Goal: Participate in discussion

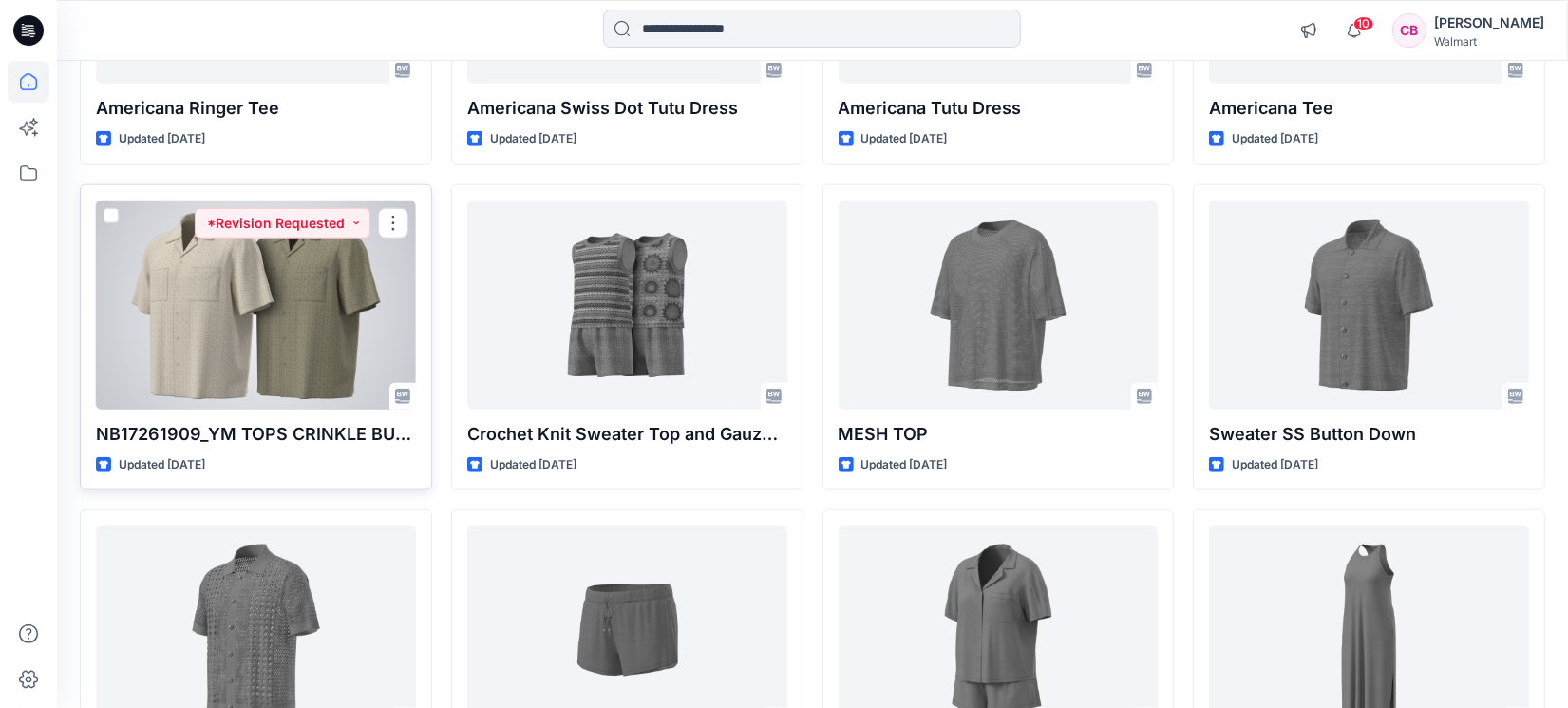
scroll to position [1582, 0]
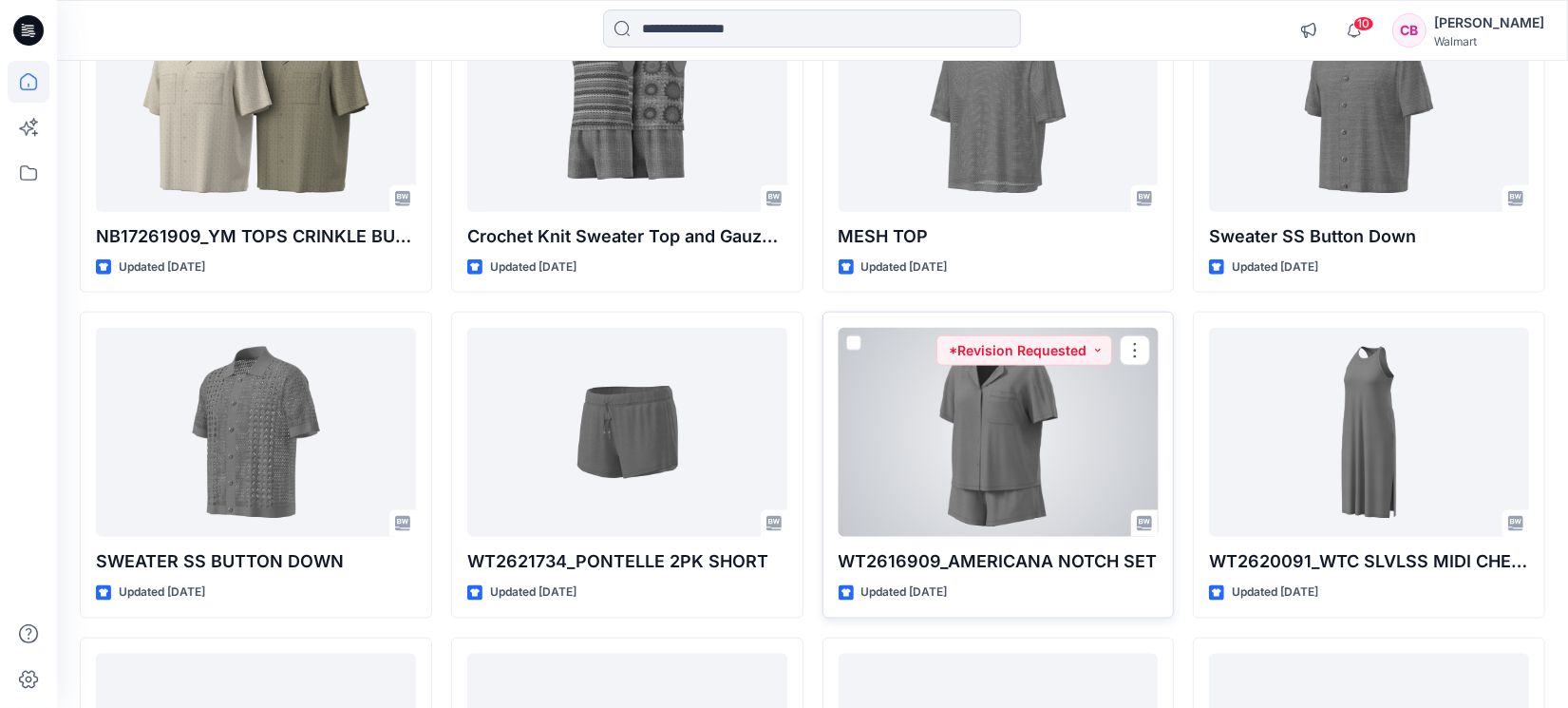
click at [933, 418] on div at bounding box center [999, 432] width 320 height 209
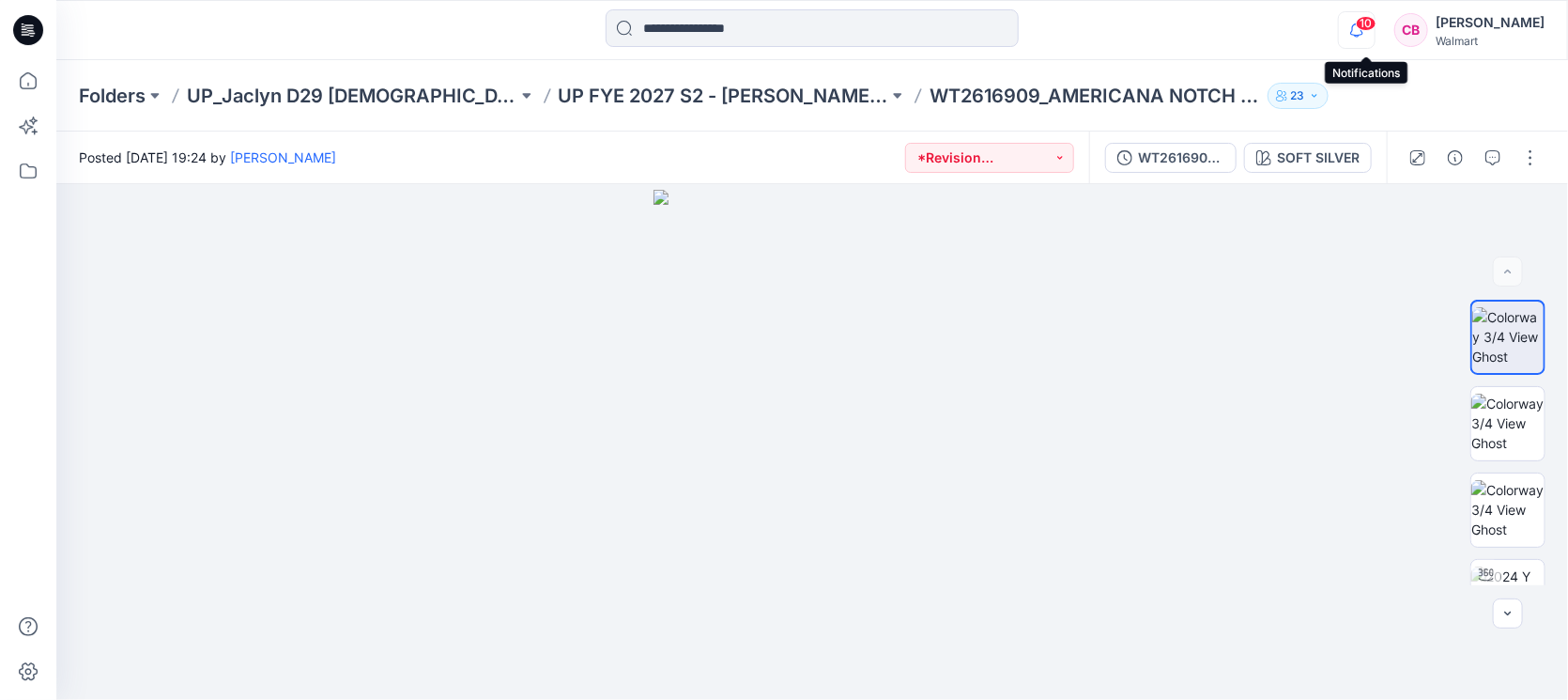
click at [1371, 32] on icon "button" at bounding box center [1356, 30] width 35 height 37
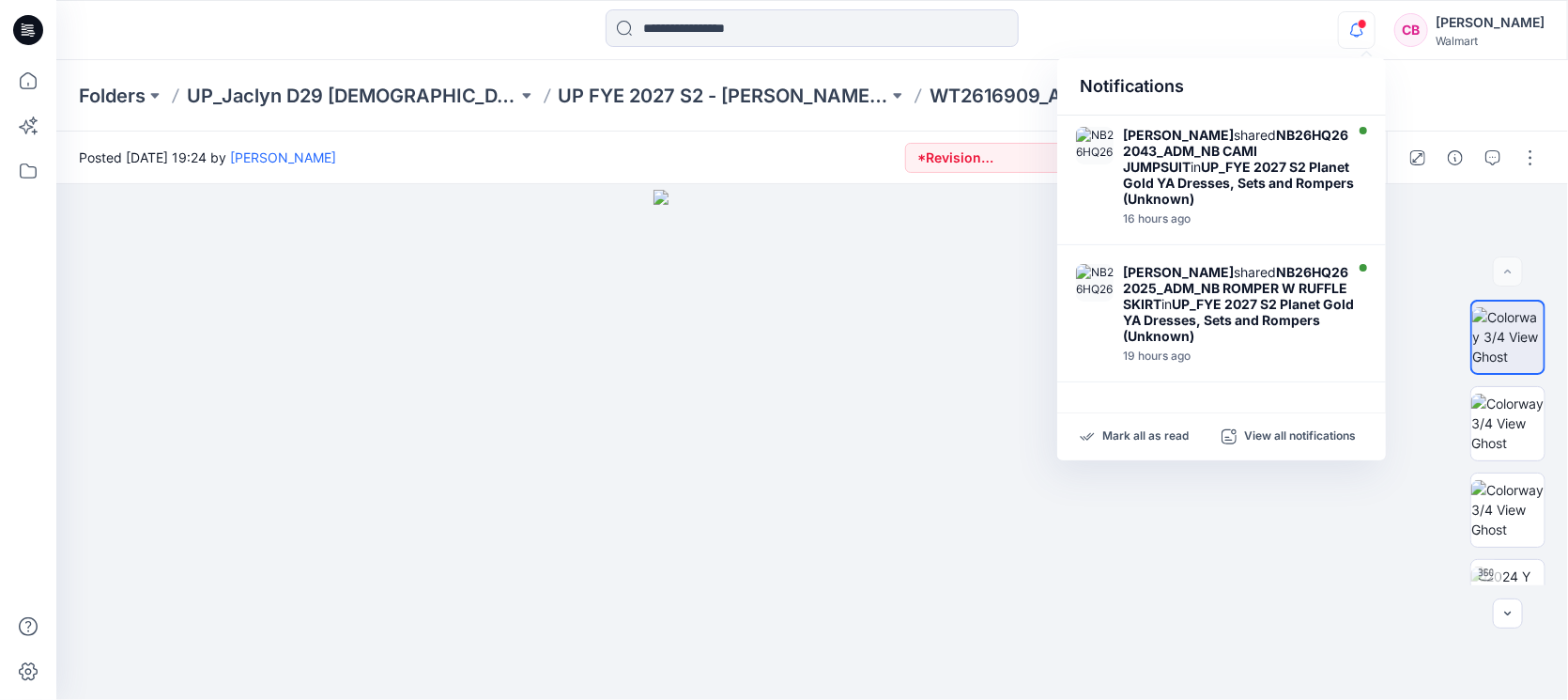
click at [1367, 35] on icon "button" at bounding box center [1356, 30] width 35 height 37
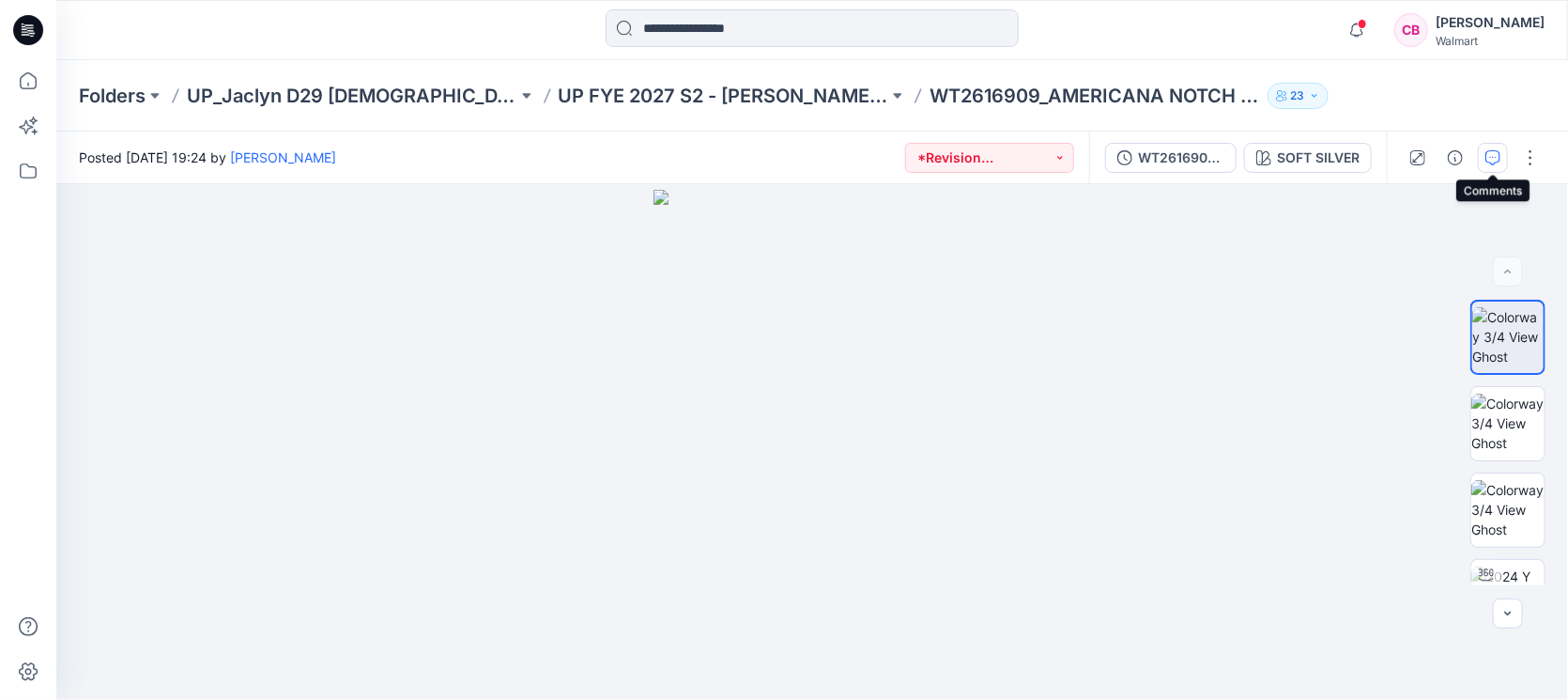
click at [1500, 163] on icon "button" at bounding box center [1493, 158] width 15 height 15
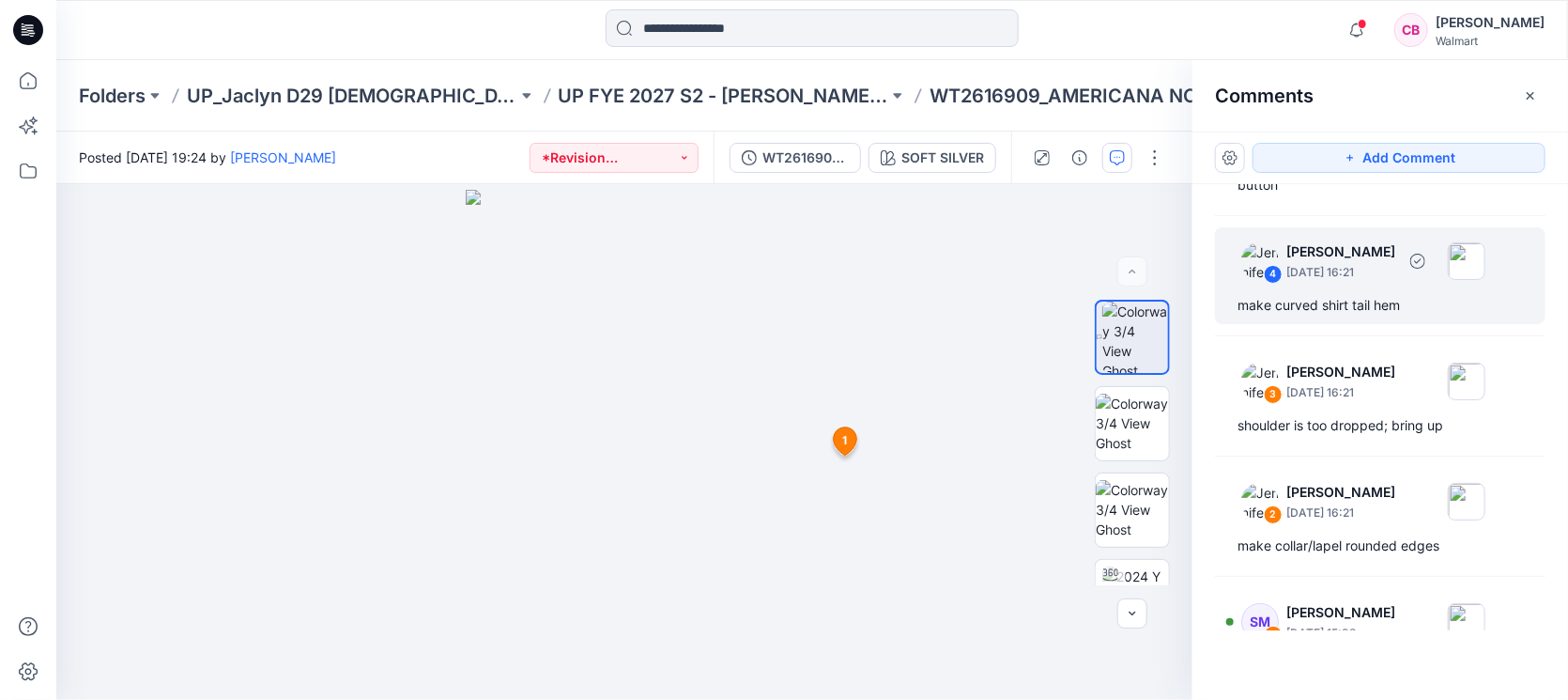
scroll to position [437, 0]
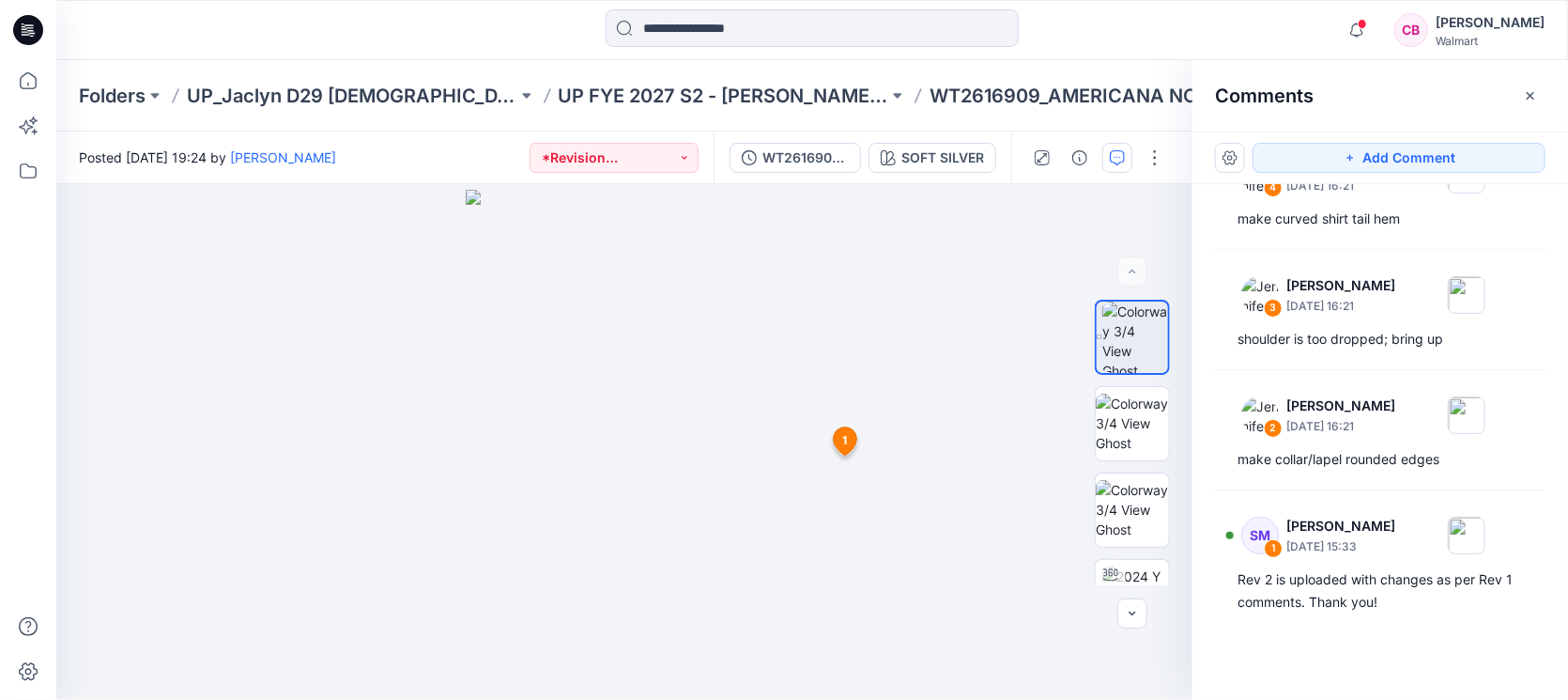
click at [1524, 105] on button "button" at bounding box center [1530, 96] width 30 height 30
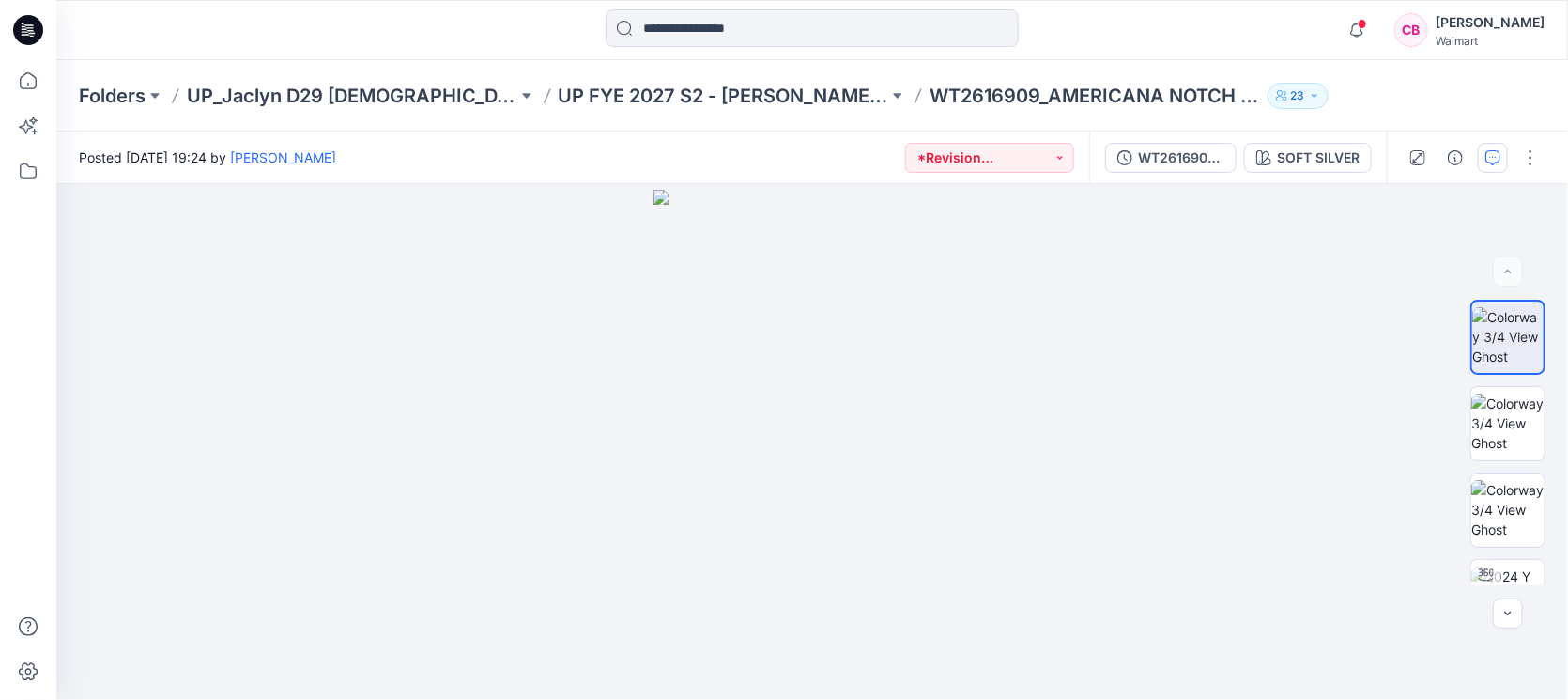
click at [1506, 156] on button "button" at bounding box center [1493, 158] width 30 height 30
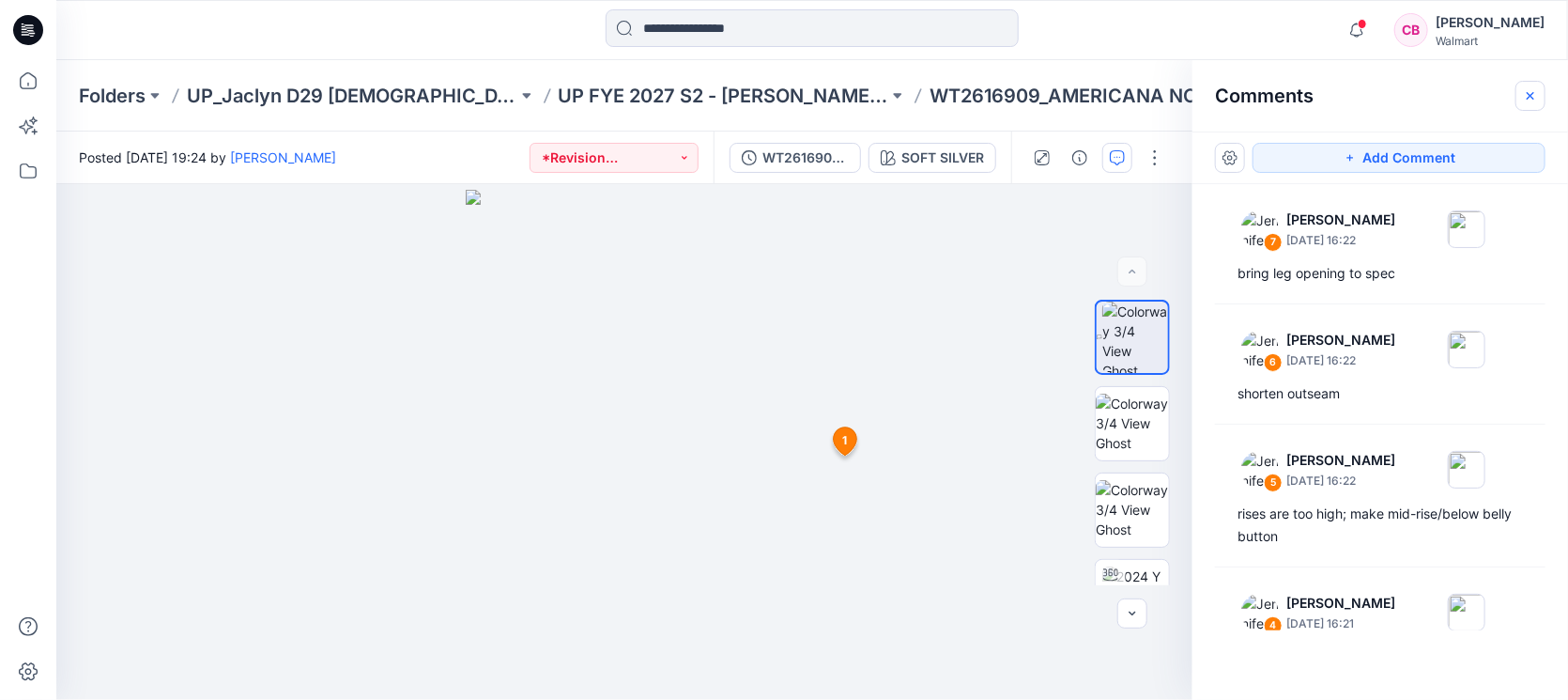
click at [1541, 101] on button "button" at bounding box center [1530, 96] width 30 height 30
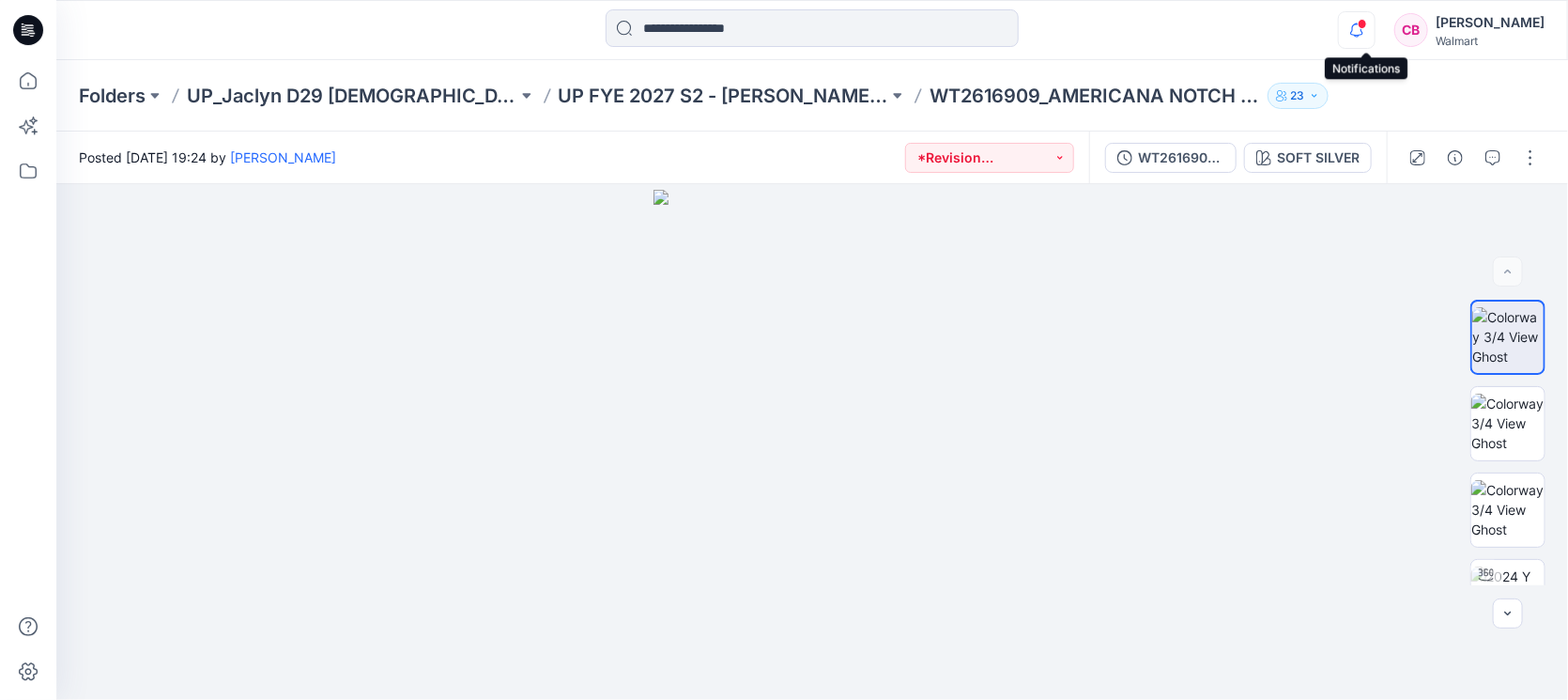
click at [1369, 45] on icon "button" at bounding box center [1356, 30] width 35 height 37
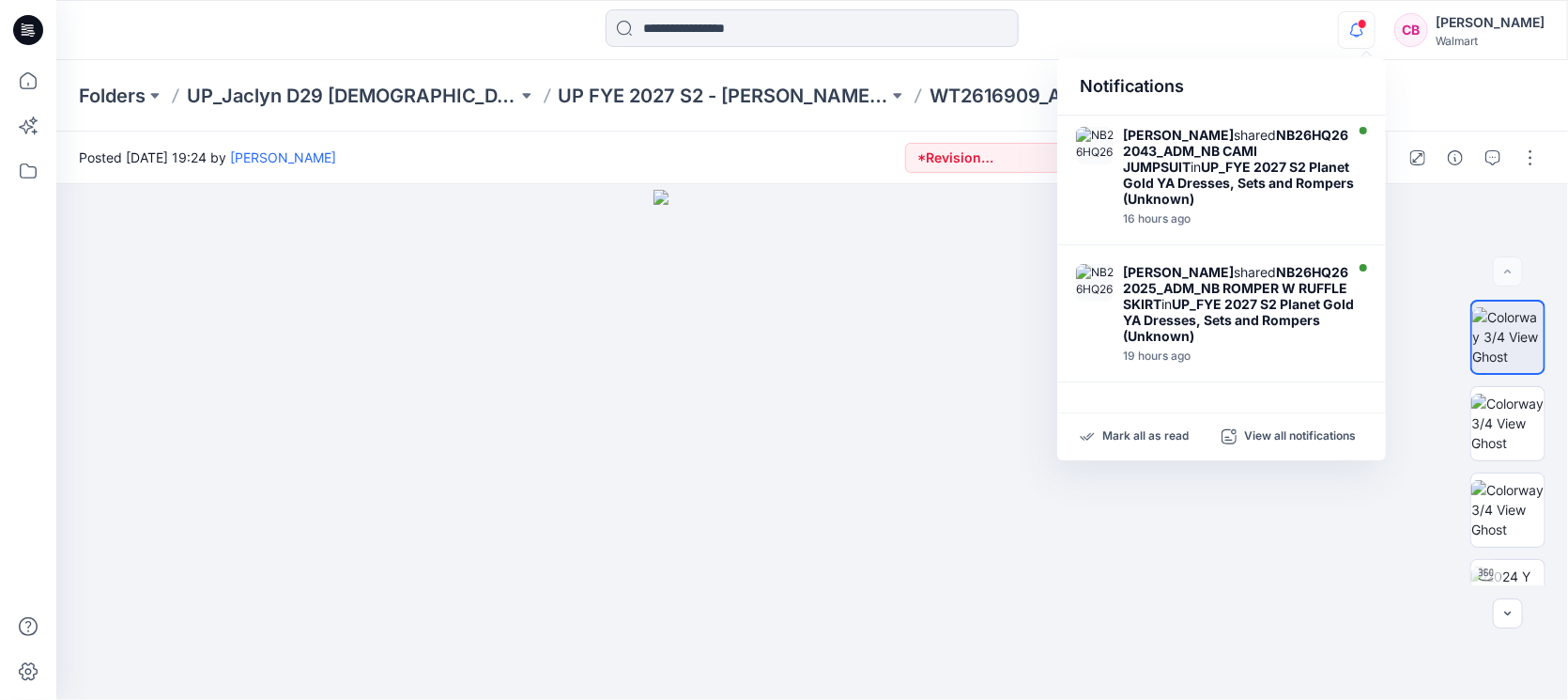
click at [1375, 37] on icon "button" at bounding box center [1356, 30] width 35 height 37
